Goal: Entertainment & Leisure: Browse casually

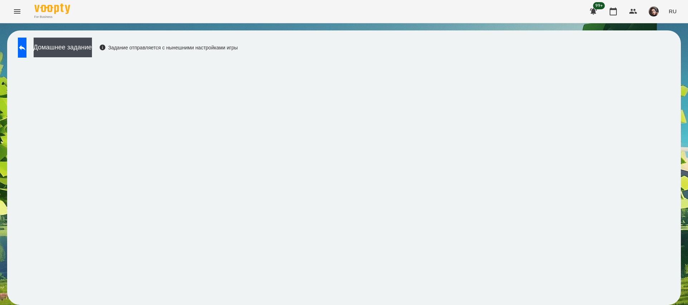
click at [673, 14] on span "RU" at bounding box center [673, 12] width 8 height 8
click at [659, 42] on div "Українська" at bounding box center [659, 40] width 36 height 13
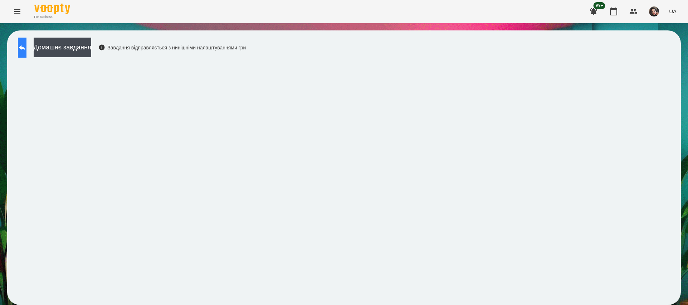
click at [26, 54] on button at bounding box center [22, 48] width 9 height 20
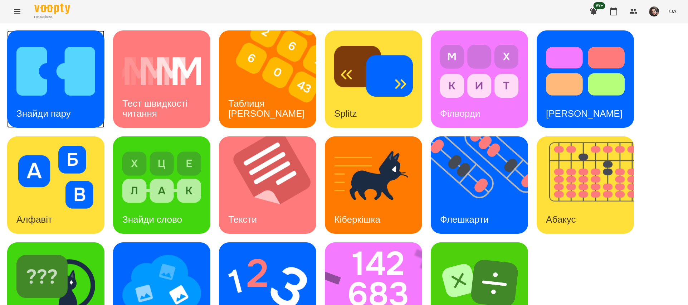
click at [68, 118] on h3 "Знайди пару" at bounding box center [43, 113] width 54 height 11
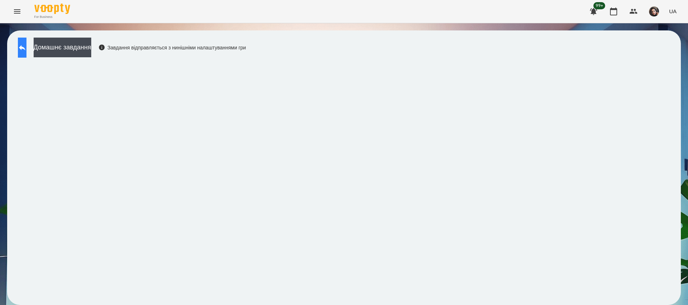
click at [25, 48] on icon at bounding box center [22, 47] width 6 height 5
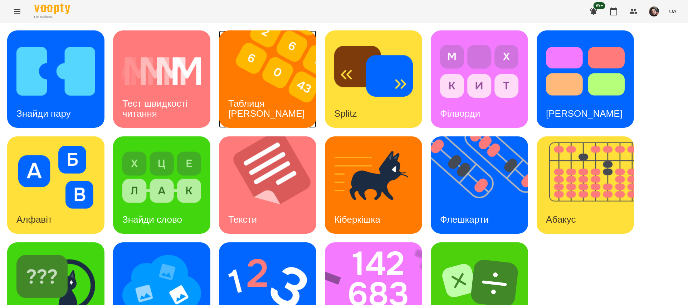
click at [266, 111] on div "Таблиця [PERSON_NAME]" at bounding box center [266, 108] width 95 height 38
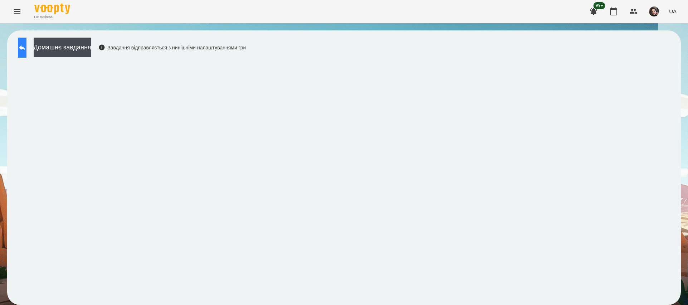
click at [26, 43] on icon at bounding box center [22, 47] width 9 height 9
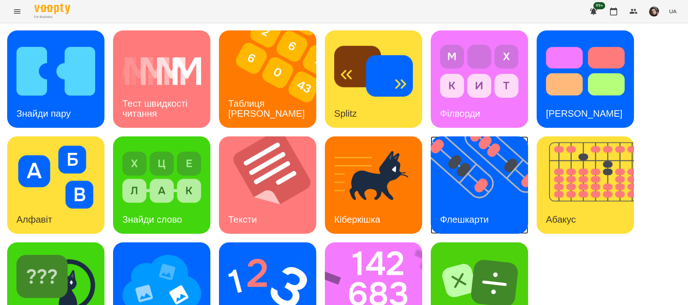
click at [456, 199] on img at bounding box center [484, 184] width 106 height 97
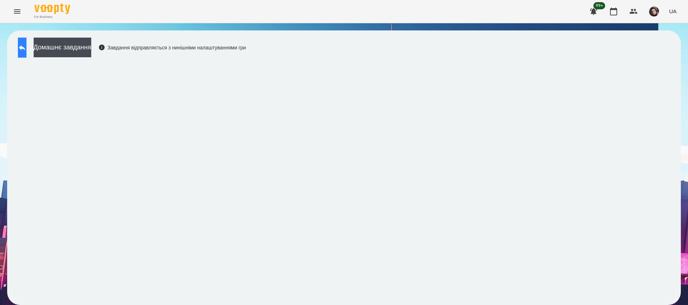
click at [26, 44] on icon at bounding box center [22, 47] width 9 height 9
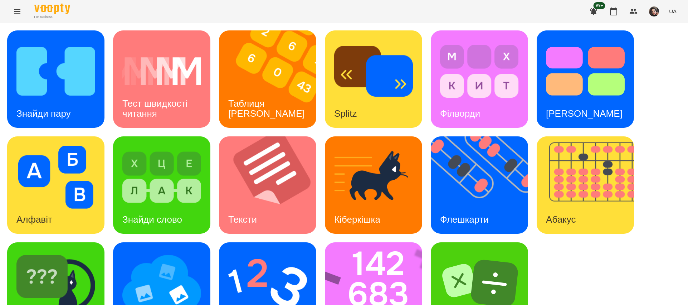
scroll to position [42, 0]
click at [370, 256] on img at bounding box center [378, 290] width 107 height 97
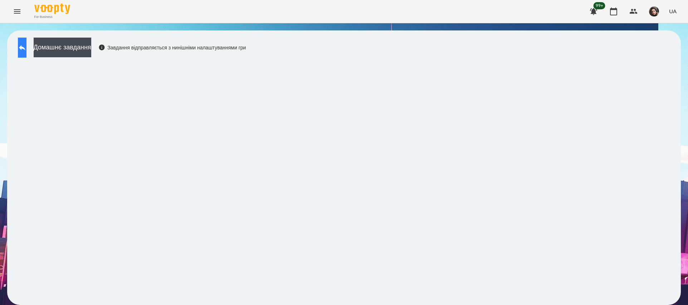
click at [25, 48] on icon at bounding box center [22, 47] width 6 height 5
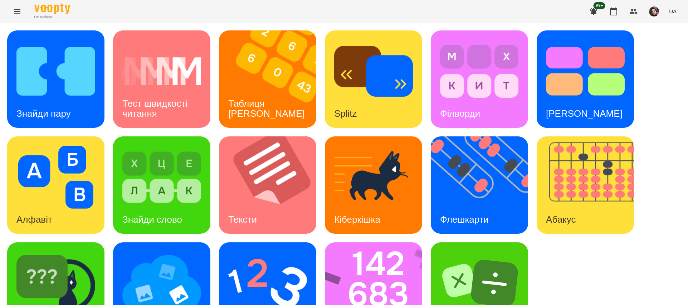
scroll to position [42, 0]
click at [262, 252] on img at bounding box center [267, 283] width 79 height 63
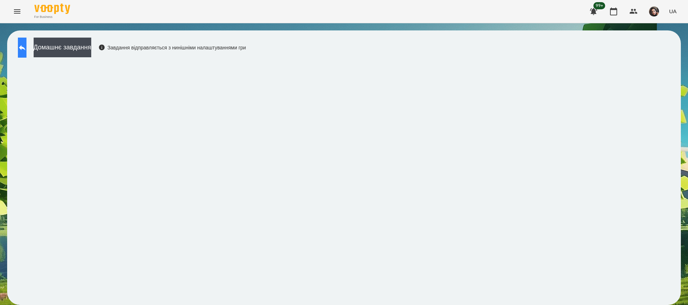
click at [26, 50] on icon at bounding box center [22, 47] width 9 height 9
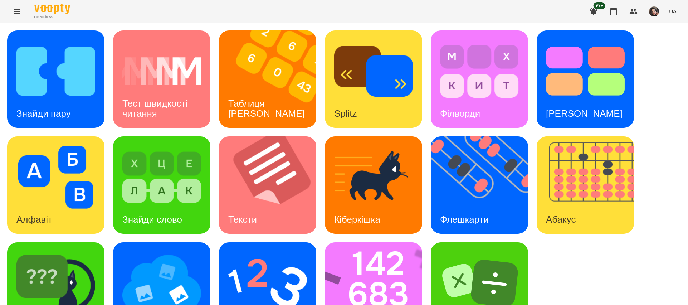
scroll to position [42, 0]
